Goal: Find contact information: Find contact information

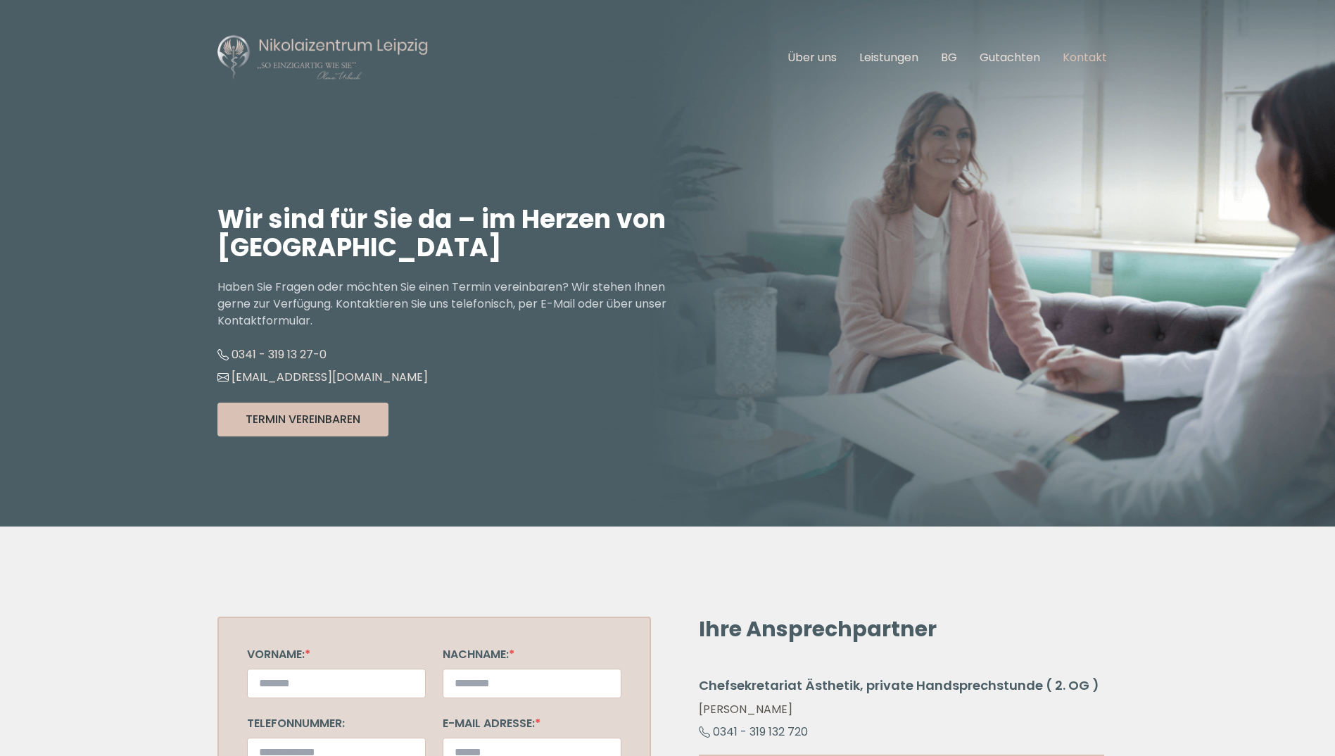
click at [1092, 57] on link "Kontakt" at bounding box center [1085, 57] width 44 height 16
click at [800, 49] on link "Über uns" at bounding box center [812, 57] width 49 height 16
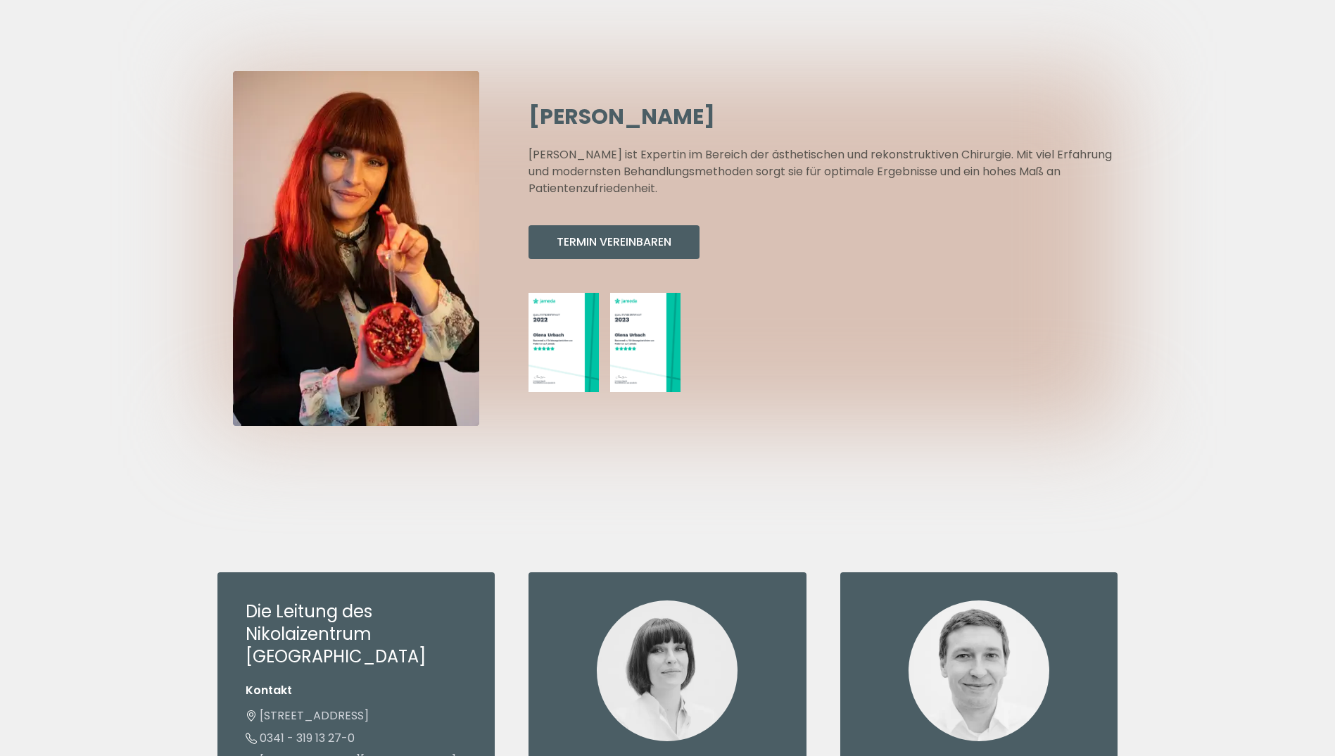
scroll to position [657, 0]
